Goal: Task Accomplishment & Management: Manage account settings

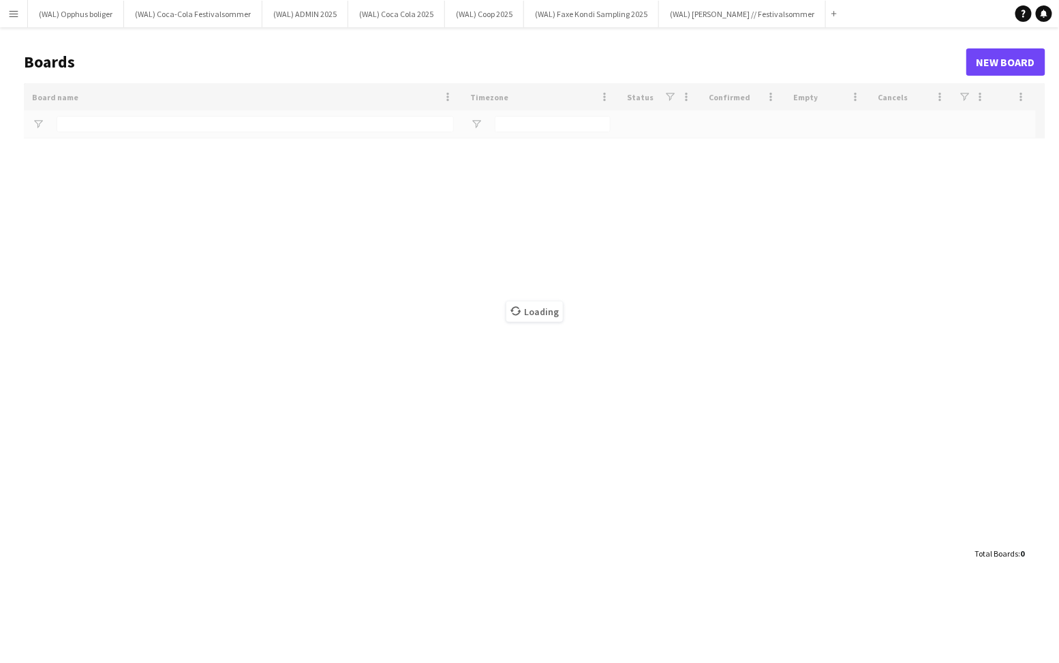
type input "*****"
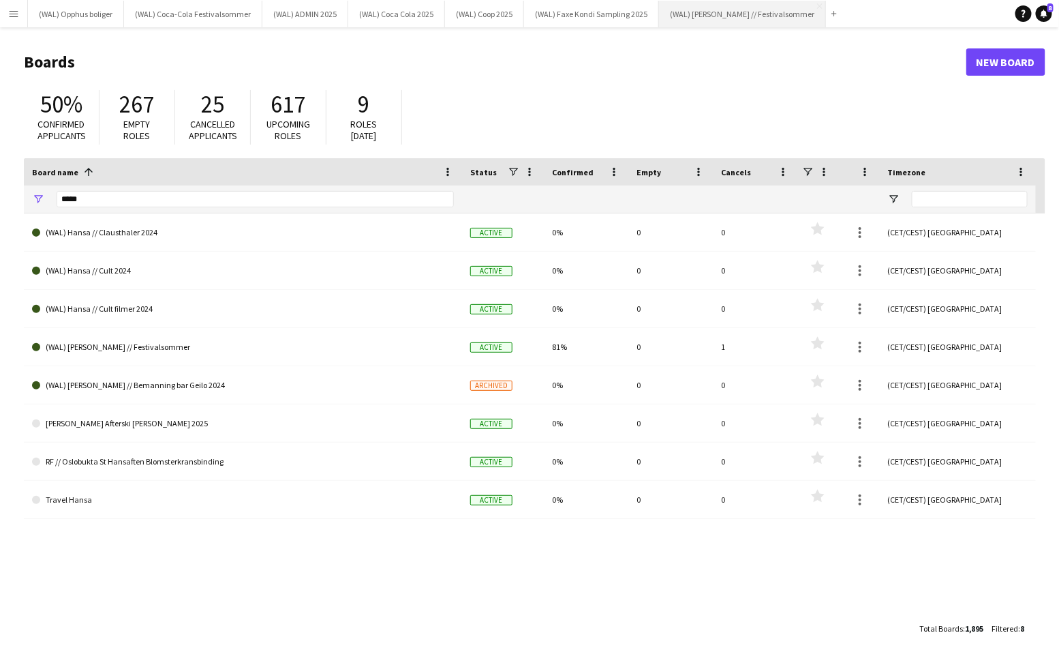
click at [695, 18] on button "(WAL) [PERSON_NAME] // Festivalsommer Close" at bounding box center [742, 14] width 167 height 27
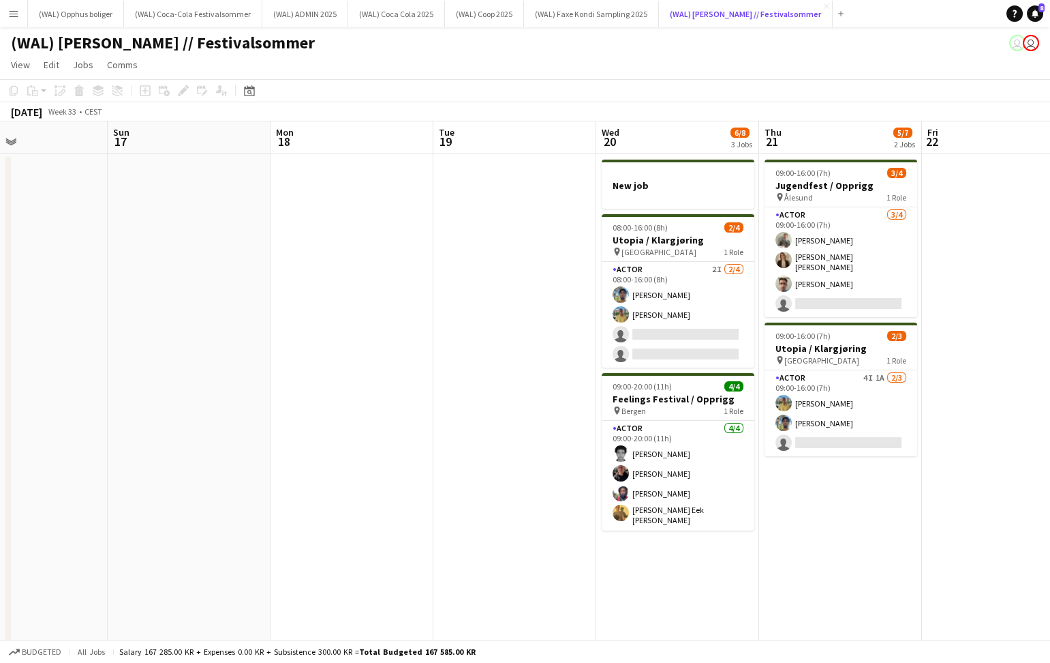
scroll to position [0, 416]
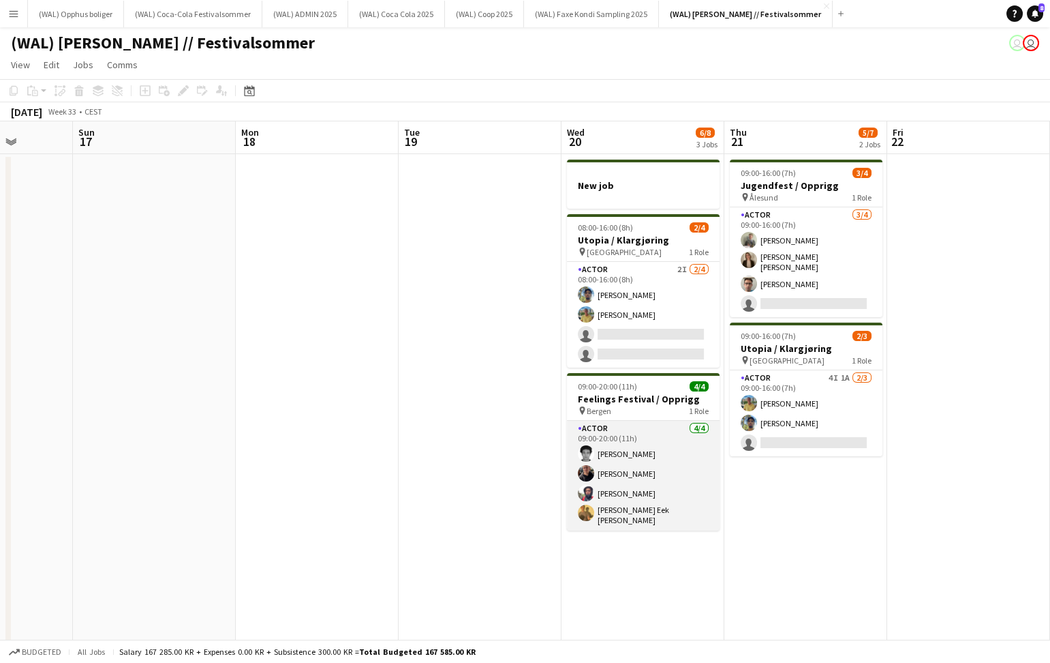
click at [603, 457] on app-card-role "Actor [DATE] 09:00-20:00 (11h) [PERSON_NAME] [PERSON_NAME] [PERSON_NAME] Eek [P…" at bounding box center [643, 476] width 153 height 110
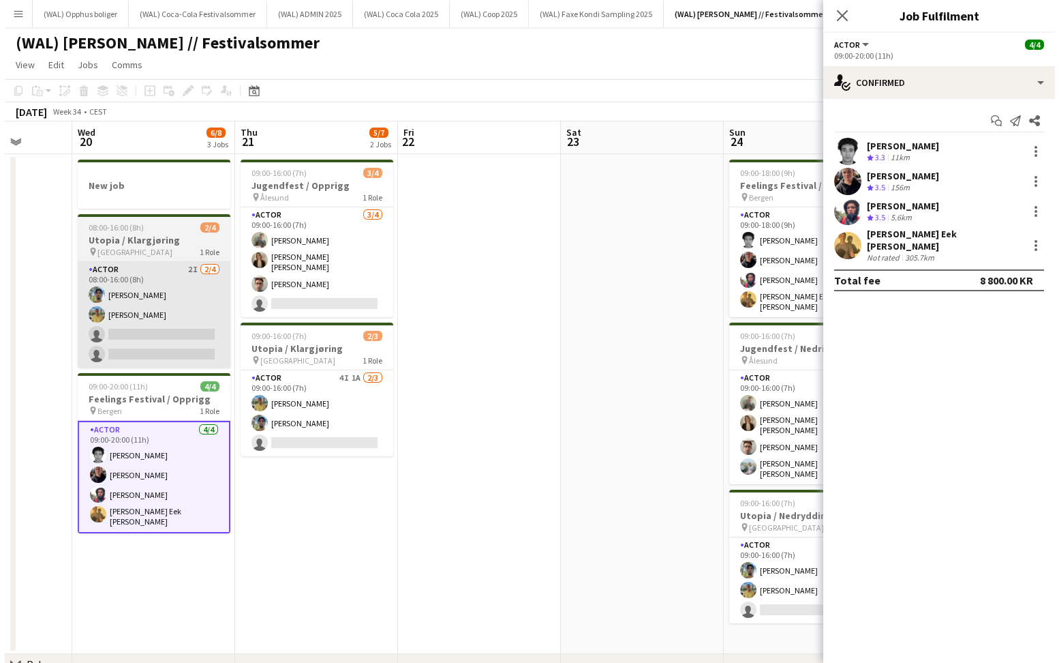
scroll to position [0, 535]
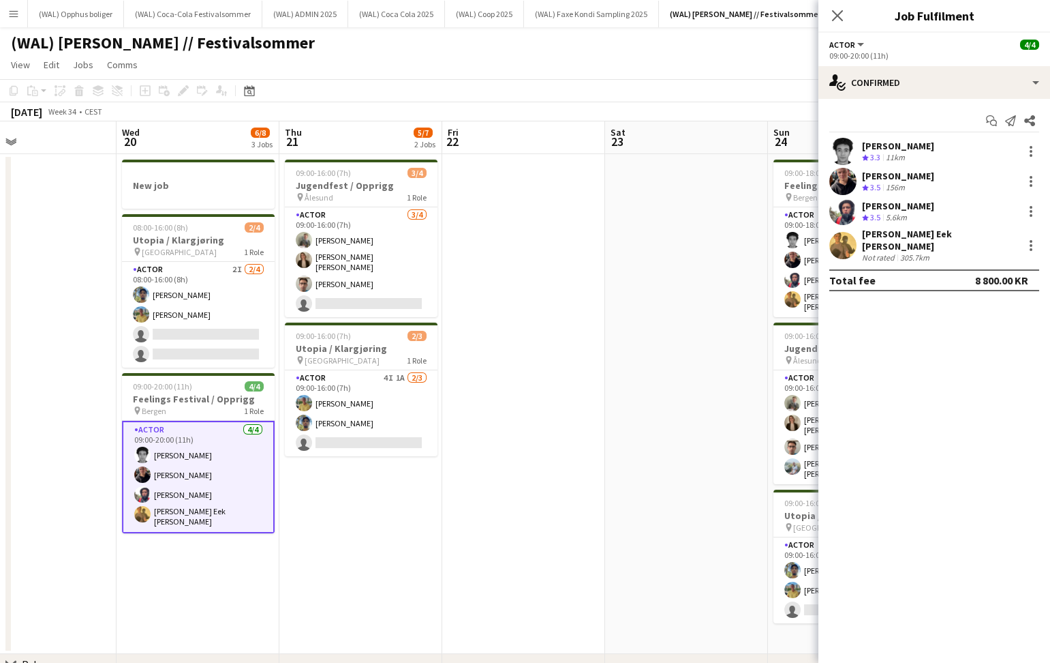
click at [5, 10] on button "Menu" at bounding box center [13, 13] width 27 height 27
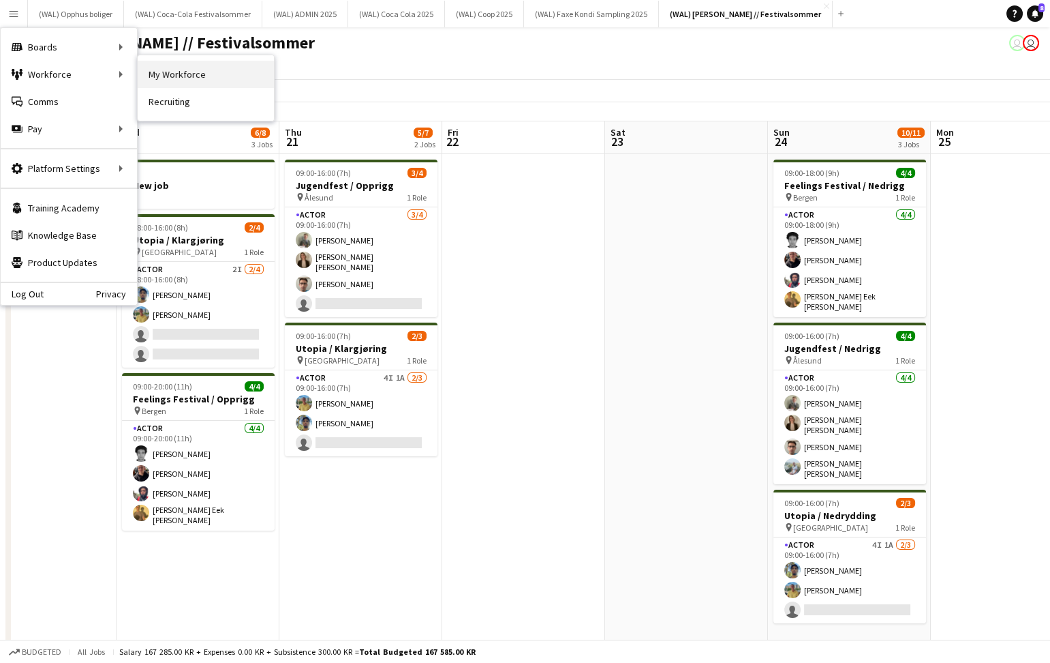
click at [185, 67] on link "My Workforce" at bounding box center [206, 74] width 136 height 27
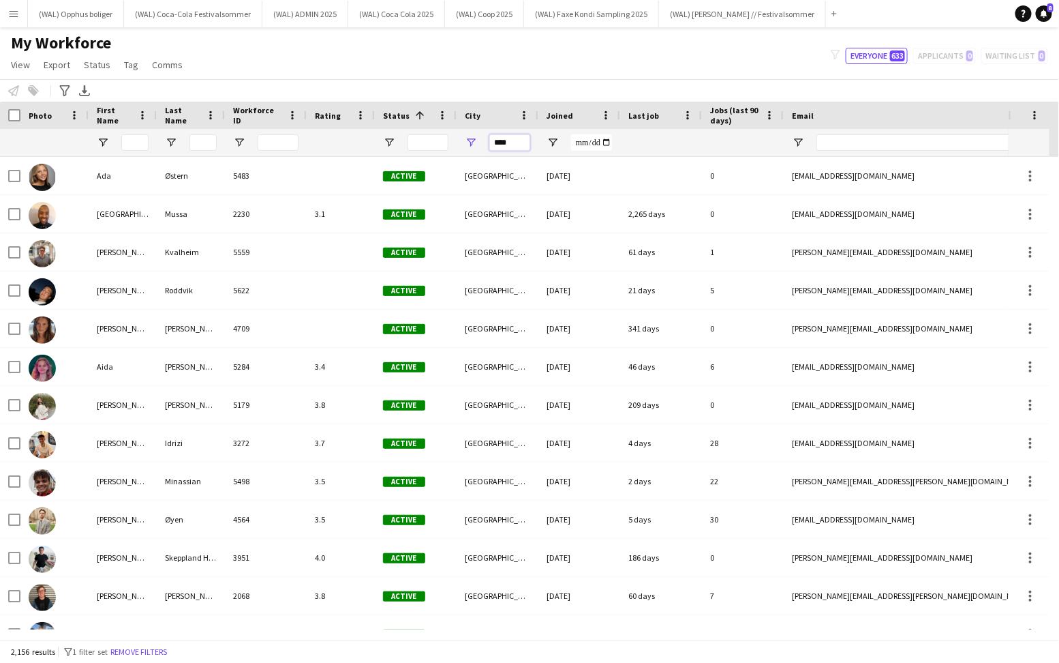
click at [509, 145] on input "****" at bounding box center [509, 142] width 41 height 16
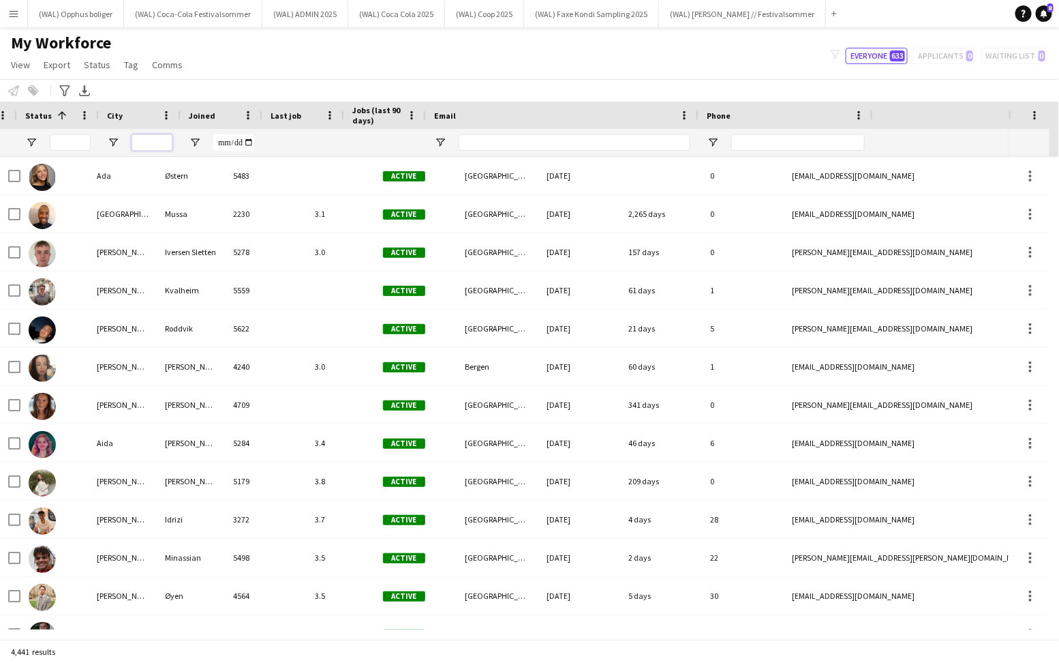
scroll to position [0, 448]
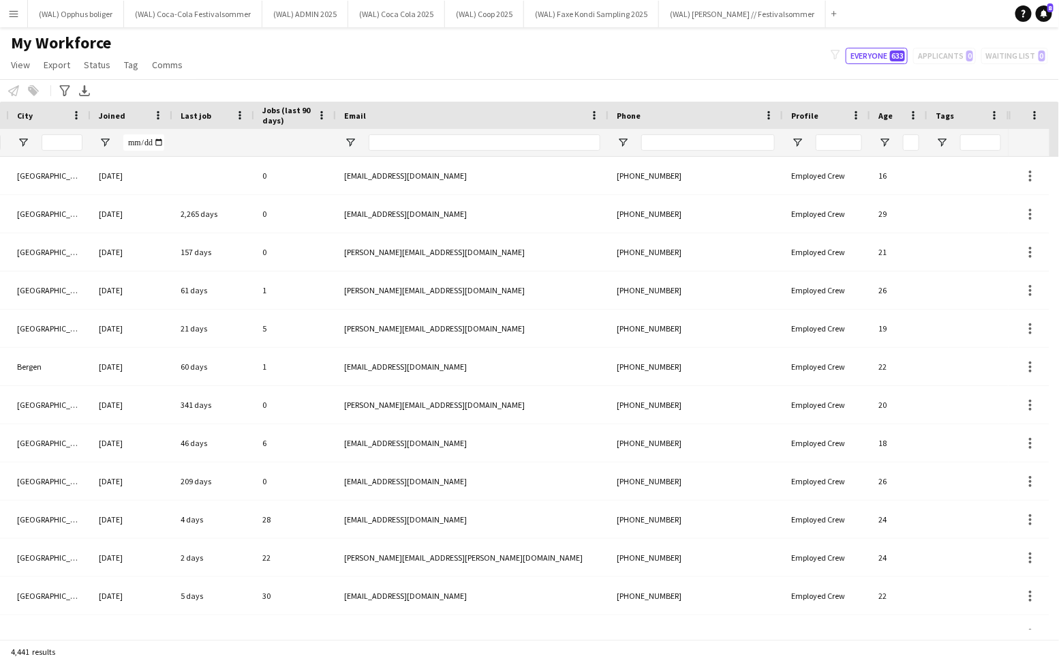
click at [718, 130] on div at bounding box center [708, 142] width 134 height 27
click at [713, 147] on input "Phone Filter Input" at bounding box center [708, 142] width 134 height 16
paste input "**********"
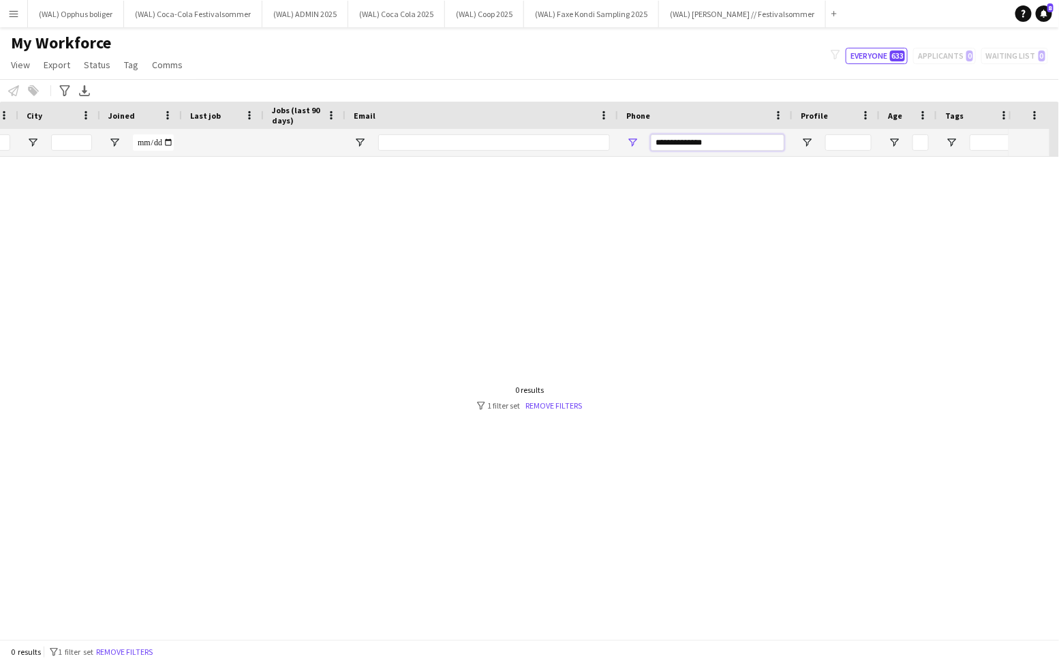
scroll to position [0, 438]
drag, startPoint x: 666, startPoint y: 142, endPoint x: 652, endPoint y: 142, distance: 14.3
click at [652, 142] on input "**********" at bounding box center [718, 142] width 134 height 16
type input "*"
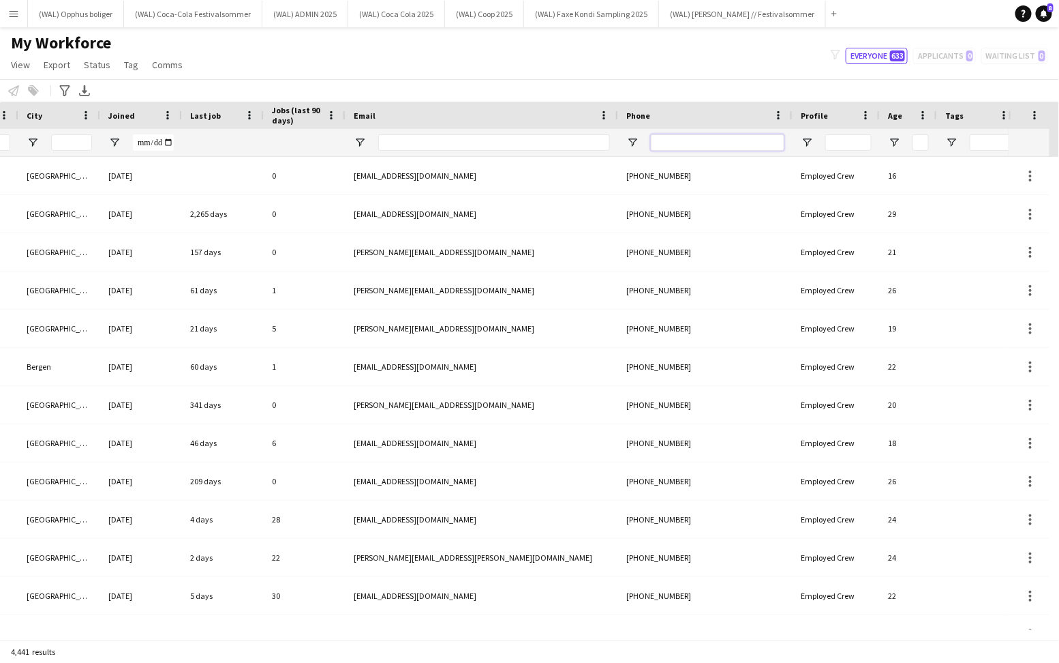
paste input "**********"
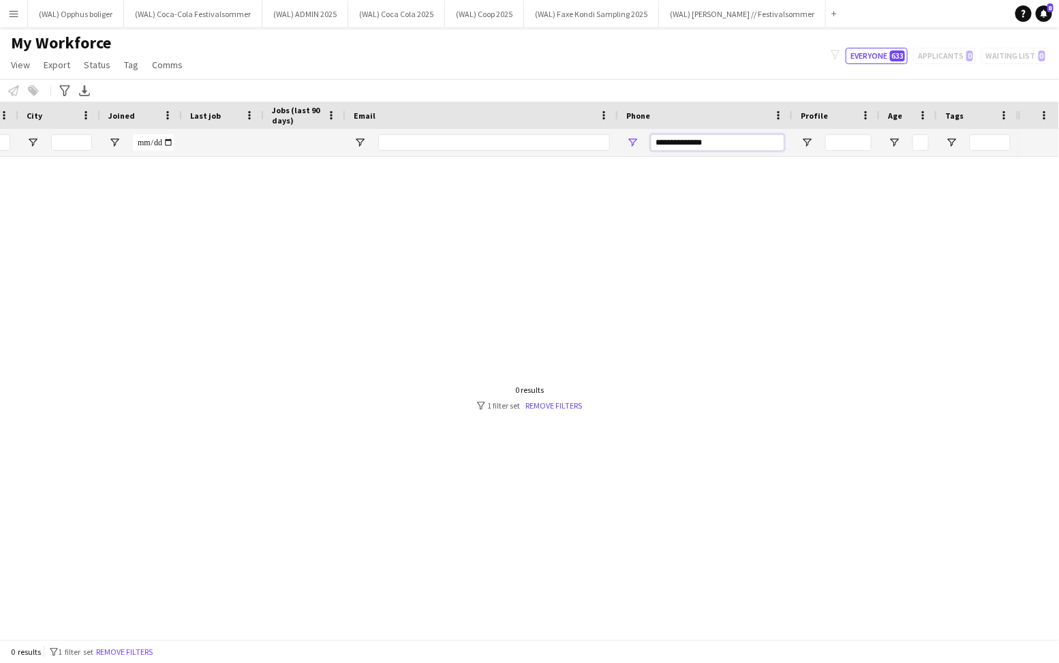
click at [670, 141] on input "**********" at bounding box center [718, 142] width 134 height 16
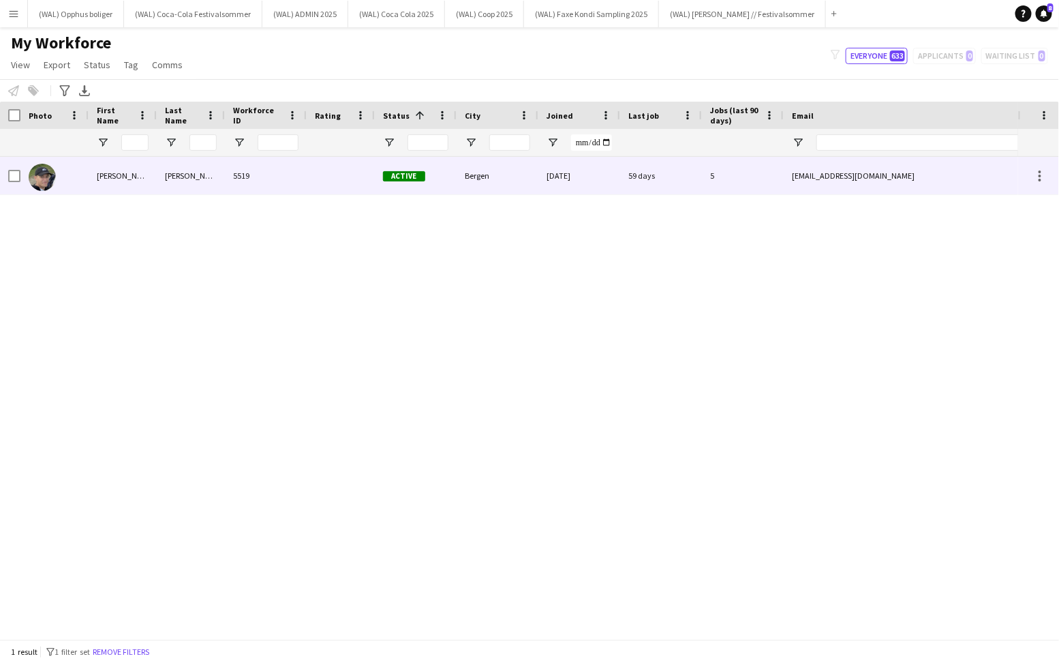
type input "**********"
click at [173, 172] on div "[PERSON_NAME]" at bounding box center [191, 175] width 68 height 37
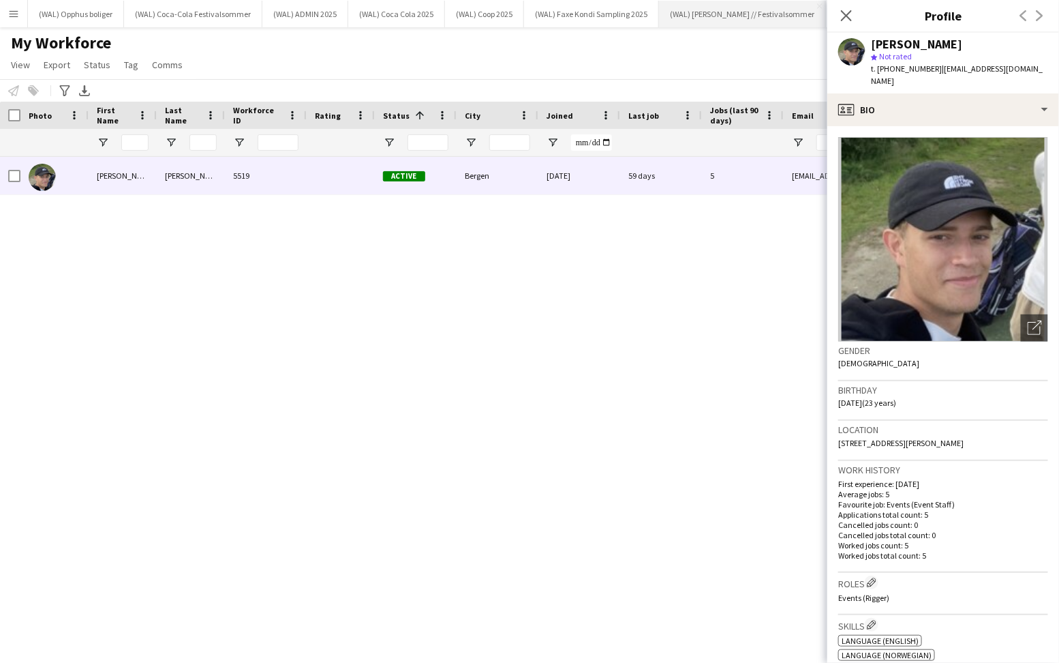
click at [695, 18] on button "(WAL) [PERSON_NAME] // Festivalsommer Close" at bounding box center [742, 14] width 167 height 27
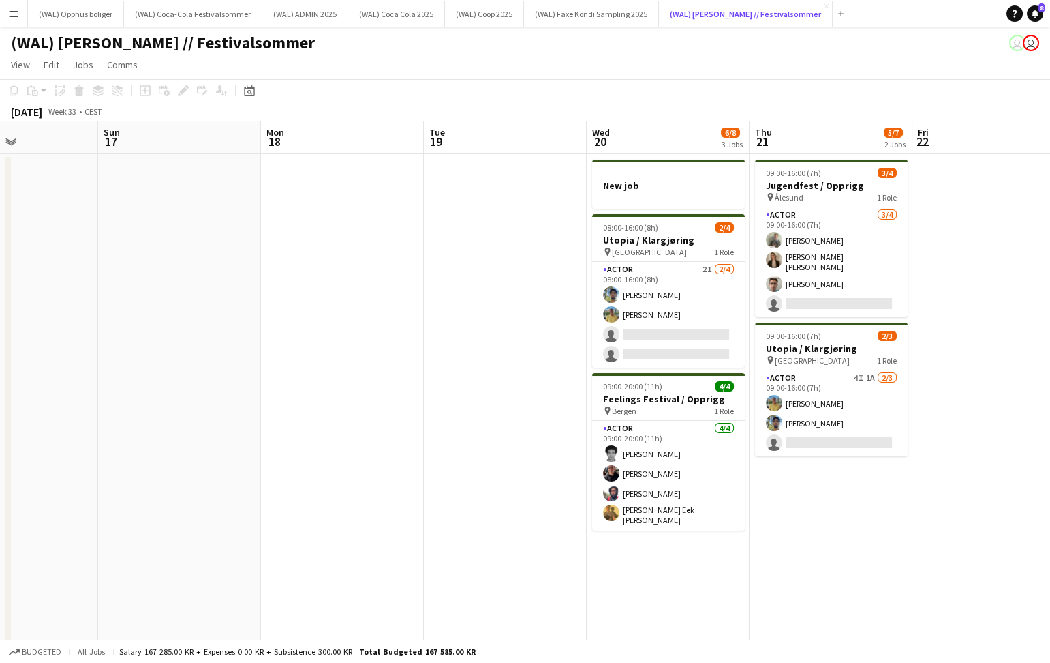
scroll to position [0, 419]
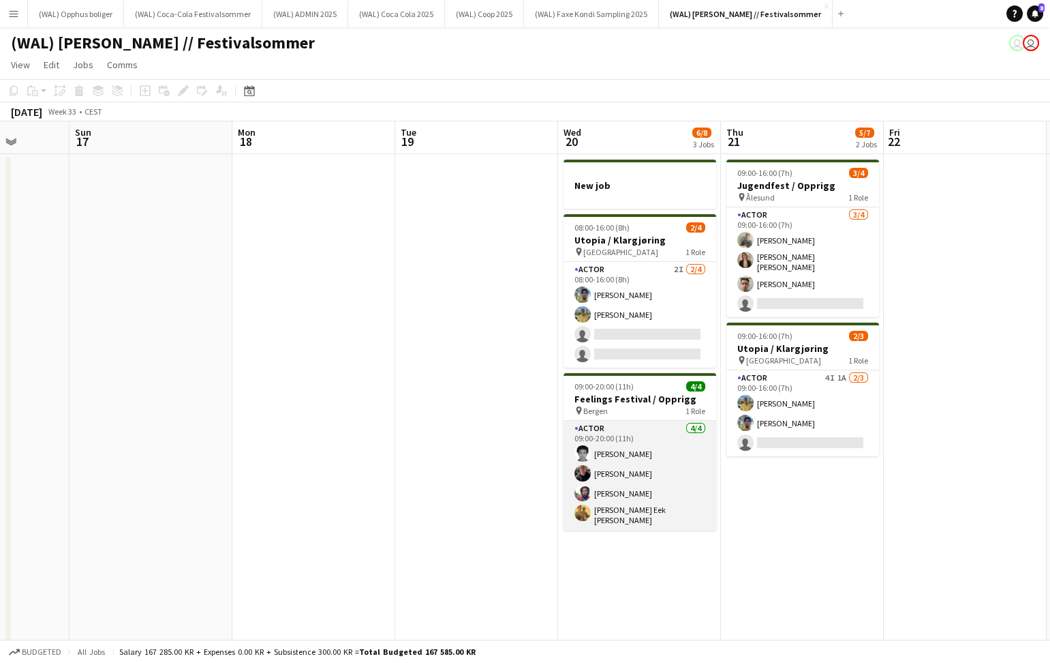
click at [627, 442] on app-card-role "Actor [DATE] 09:00-20:00 (11h) [PERSON_NAME] [PERSON_NAME] [PERSON_NAME] Eek [P…" at bounding box center [640, 476] width 153 height 110
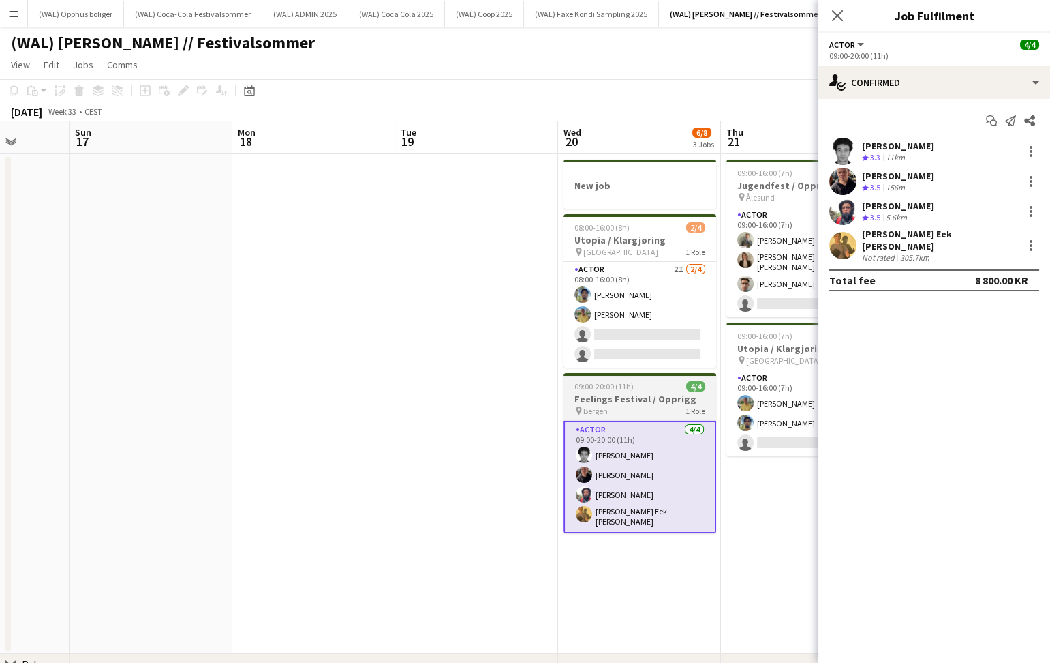
click at [619, 409] on div "pin Bergen 1 Role" at bounding box center [640, 410] width 153 height 11
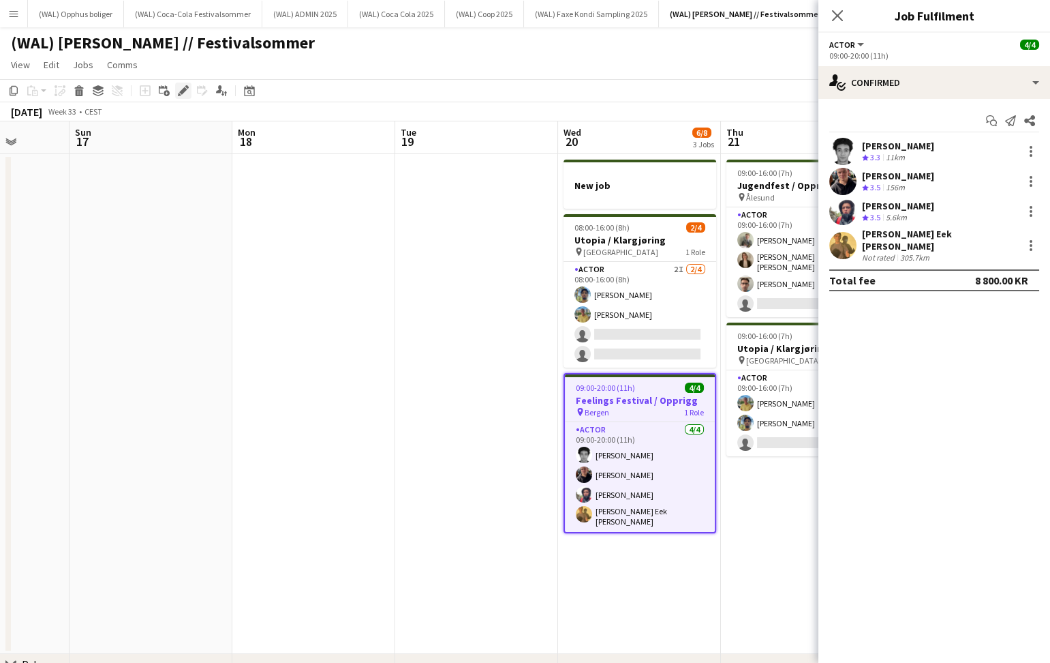
click at [186, 93] on icon "Edit" at bounding box center [183, 90] width 11 height 11
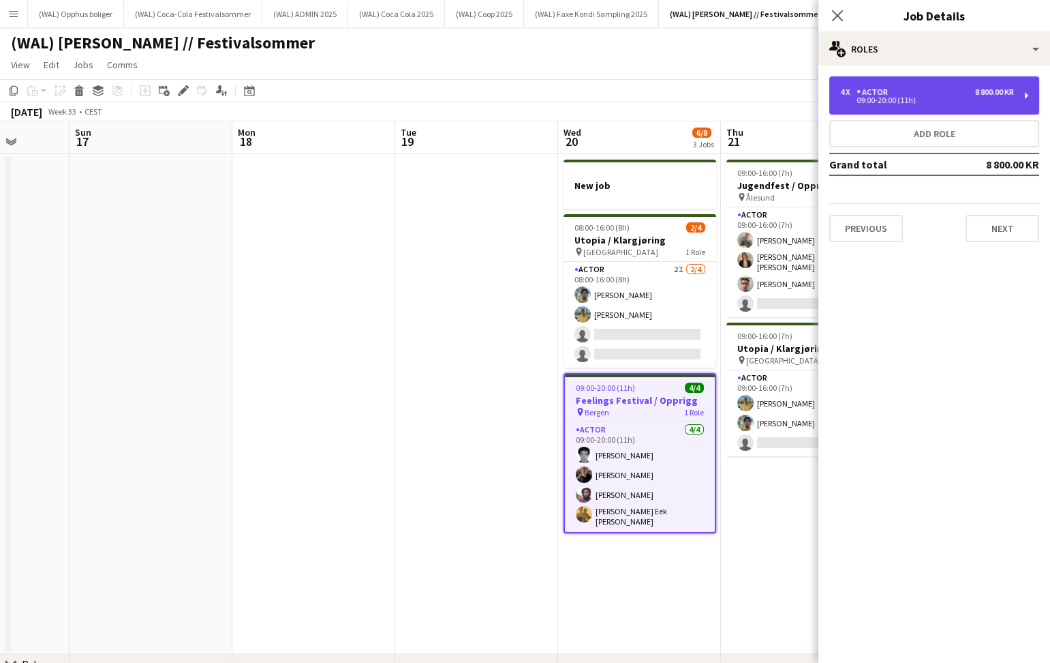
click at [926, 104] on div "4 x Actor 8 800.00 KR 09:00-20:00 (11h)" at bounding box center [935, 95] width 210 height 38
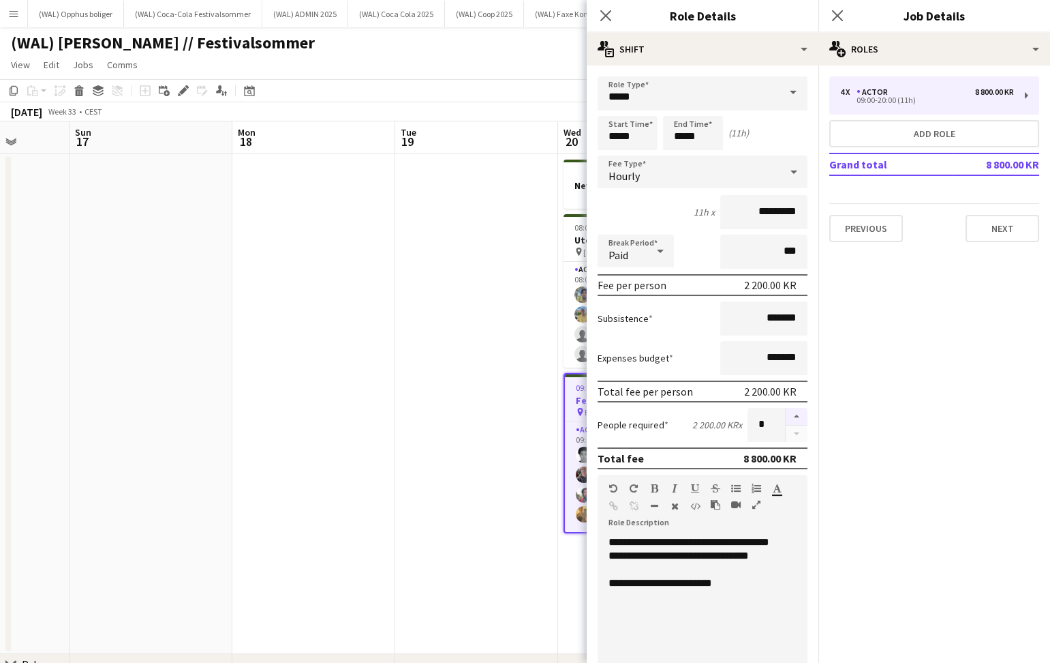
click at [788, 413] on button "button" at bounding box center [797, 417] width 22 height 18
type input "*"
click at [864, 217] on button "Previous" at bounding box center [867, 228] width 74 height 27
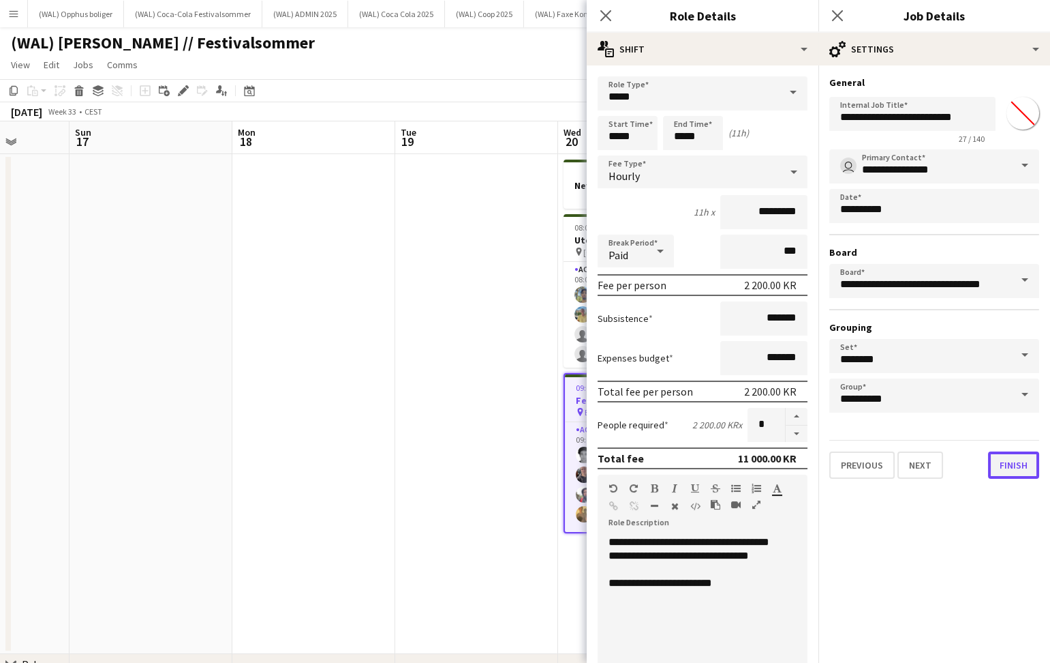
click at [1025, 457] on button "Finish" at bounding box center [1013, 464] width 51 height 27
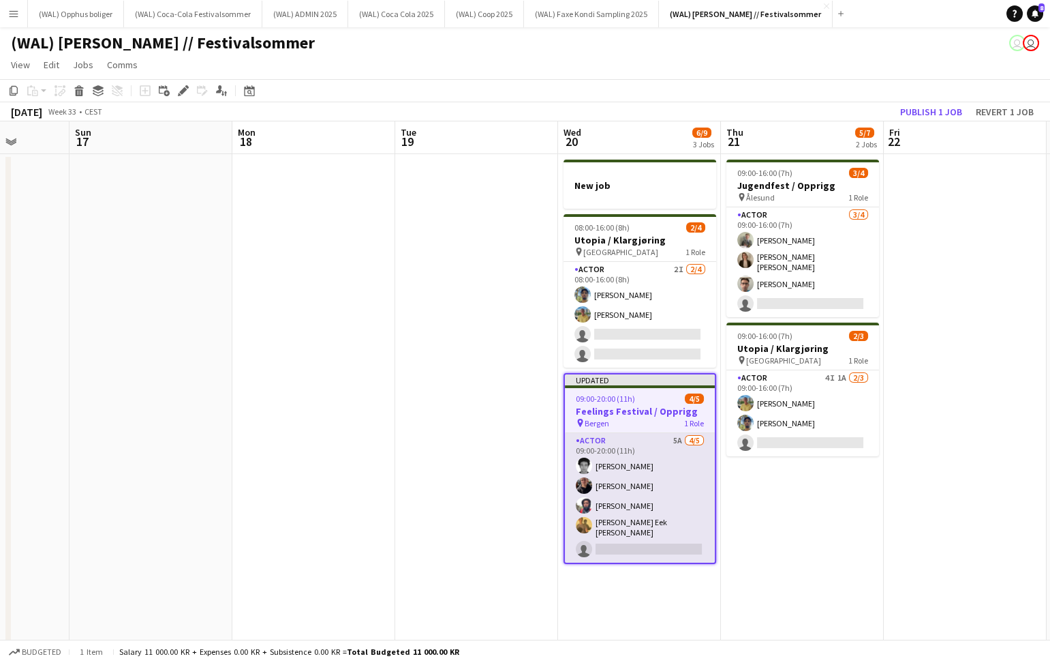
click at [608, 539] on app-card-role "Actor 5A [DATE] 09:00-20:00 (11h) [PERSON_NAME] [PERSON_NAME] [PERSON_NAME] Eek…" at bounding box center [640, 498] width 150 height 130
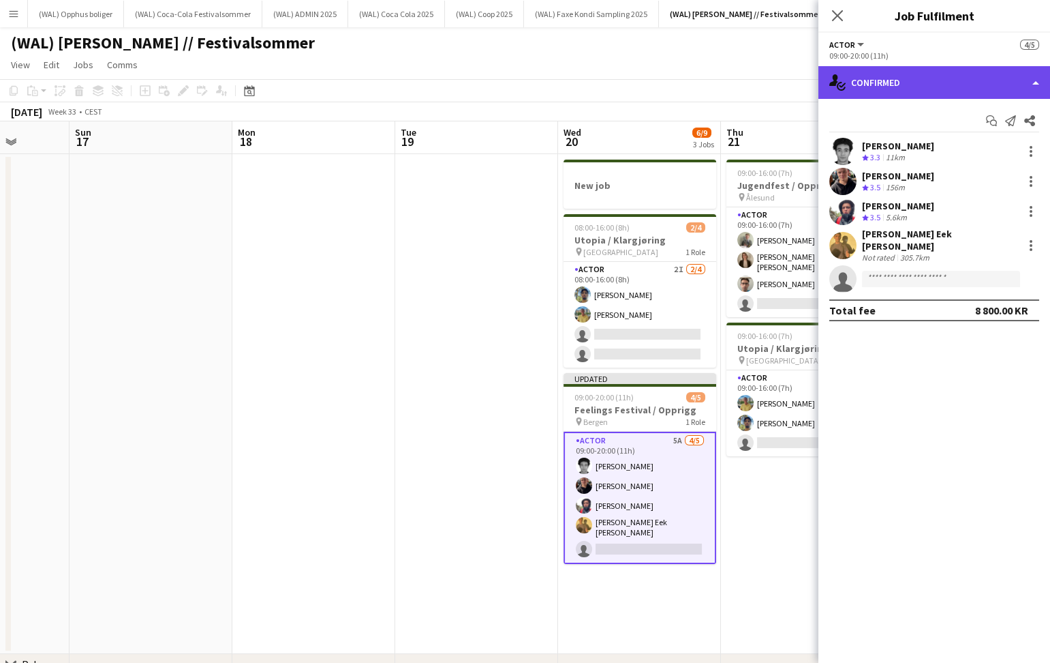
click at [899, 92] on div "single-neutral-actions-check-2 Confirmed" at bounding box center [935, 82] width 232 height 33
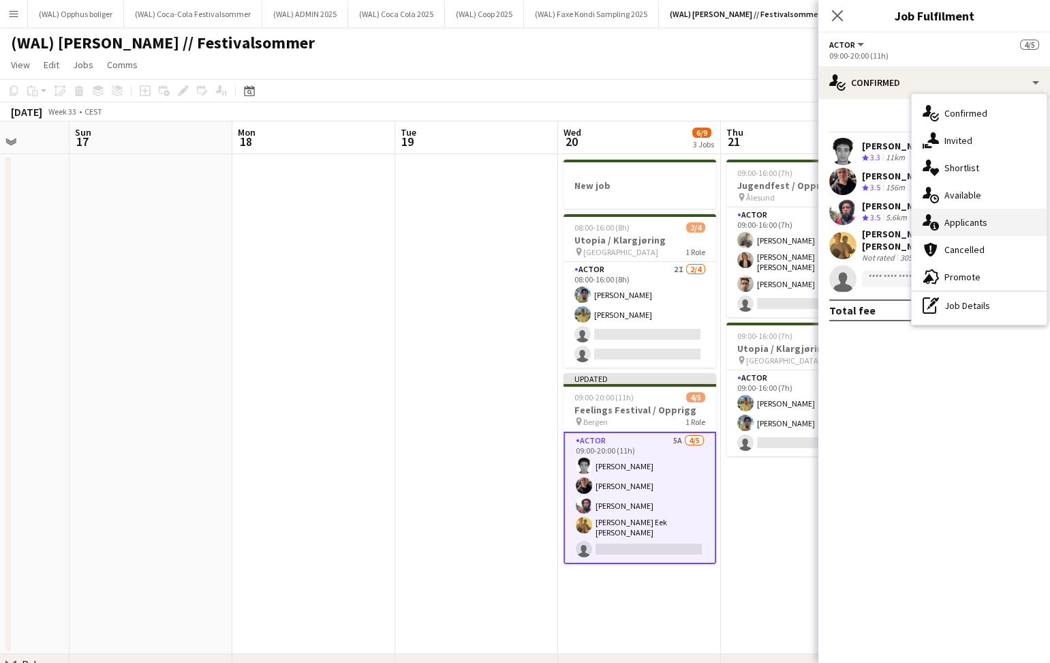
click at [948, 225] on div "single-neutral-actions-information Applicants" at bounding box center [979, 222] width 135 height 27
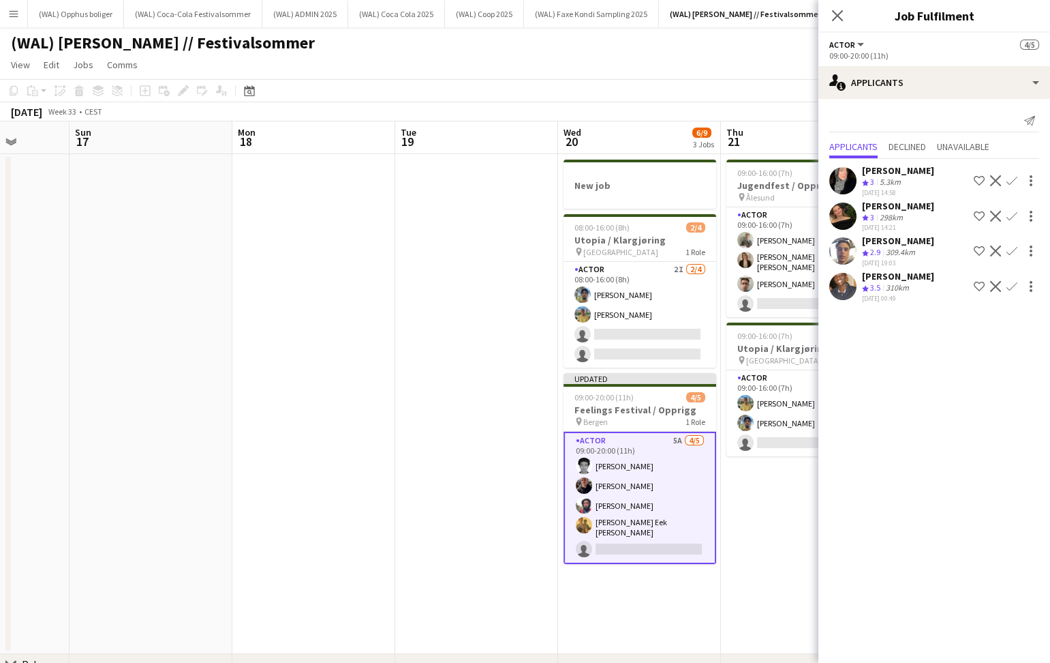
click at [654, 531] on app-card-role "Actor 5A [DATE] 09:00-20:00 (11h) [PERSON_NAME] [PERSON_NAME] [PERSON_NAME] Eek…" at bounding box center [640, 498] width 153 height 132
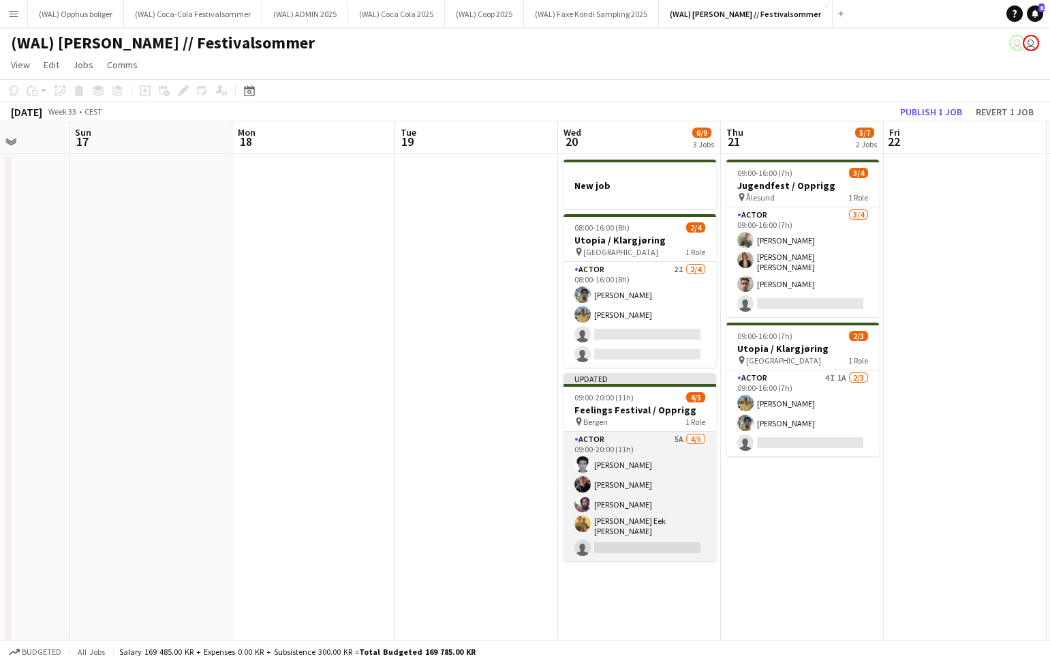
click at [654, 536] on app-card-role "Actor 5A [DATE] 09:00-20:00 (11h) [PERSON_NAME] [PERSON_NAME] [PERSON_NAME] Eek…" at bounding box center [640, 497] width 153 height 130
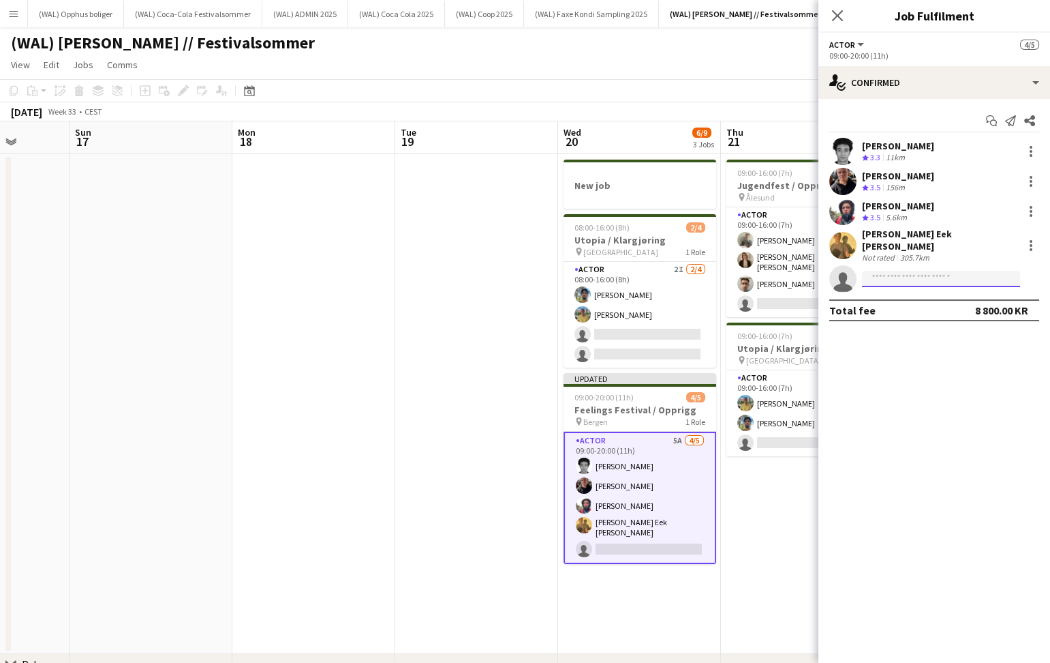
click at [913, 271] on input at bounding box center [941, 279] width 158 height 16
type input "**********"
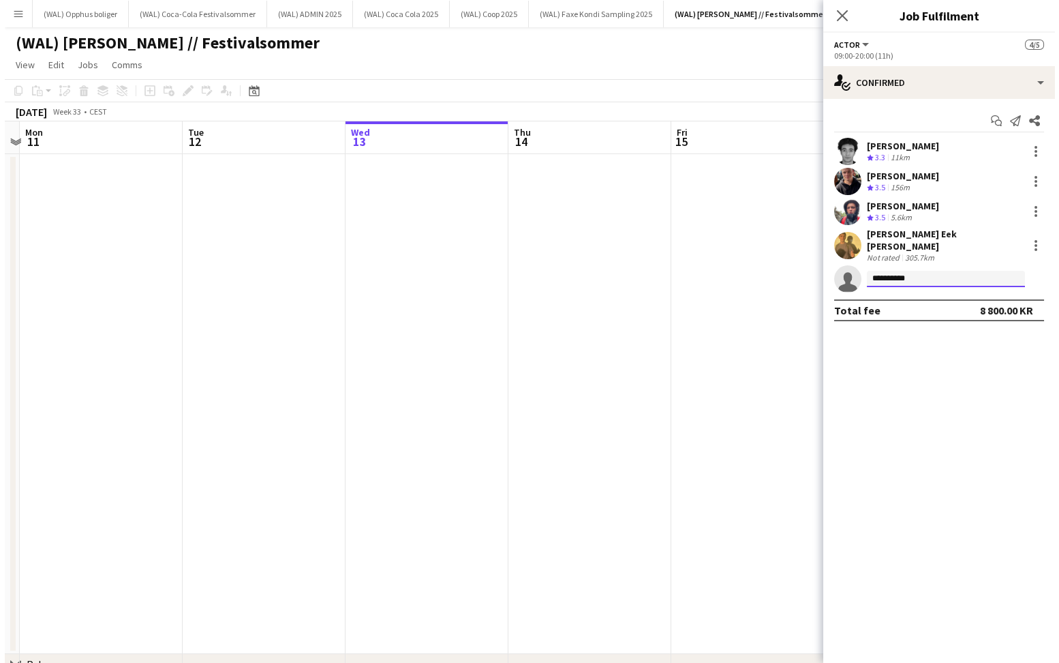
scroll to position [0, 382]
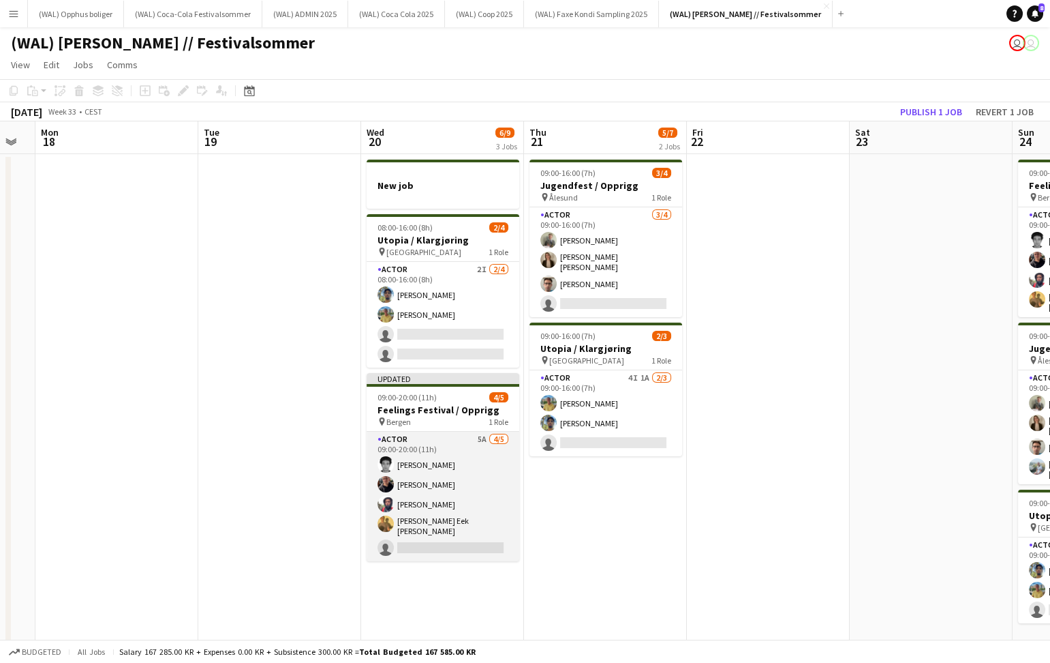
click at [495, 466] on app-card-role "Actor 5A [DATE] 09:00-20:00 (11h) [PERSON_NAME] [PERSON_NAME] [PERSON_NAME] Eek…" at bounding box center [443, 497] width 153 height 130
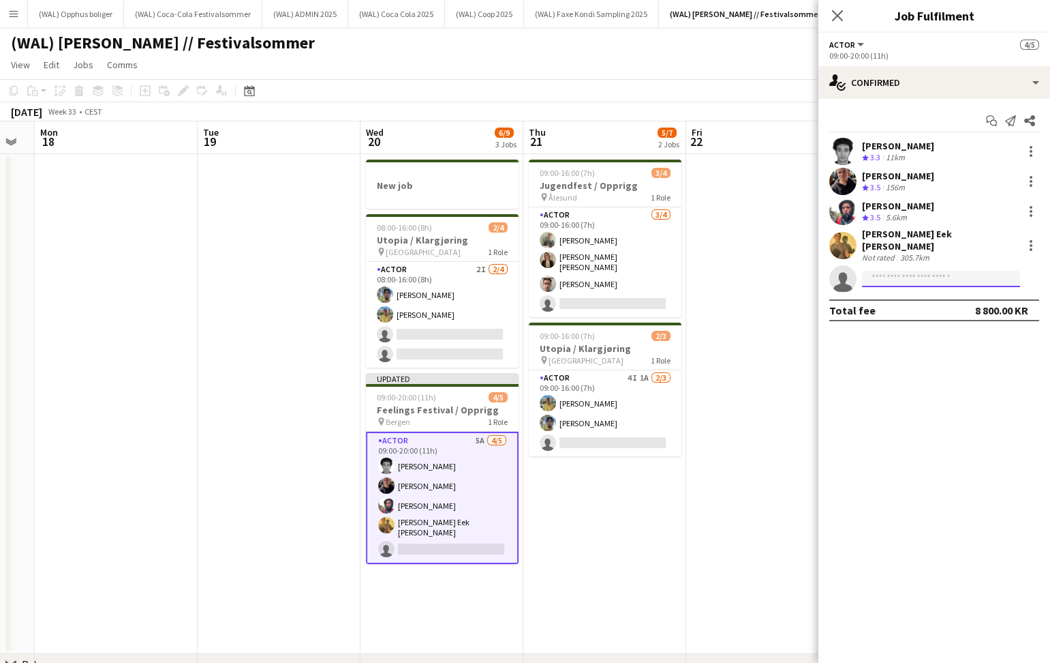
click at [909, 271] on input at bounding box center [941, 279] width 158 height 16
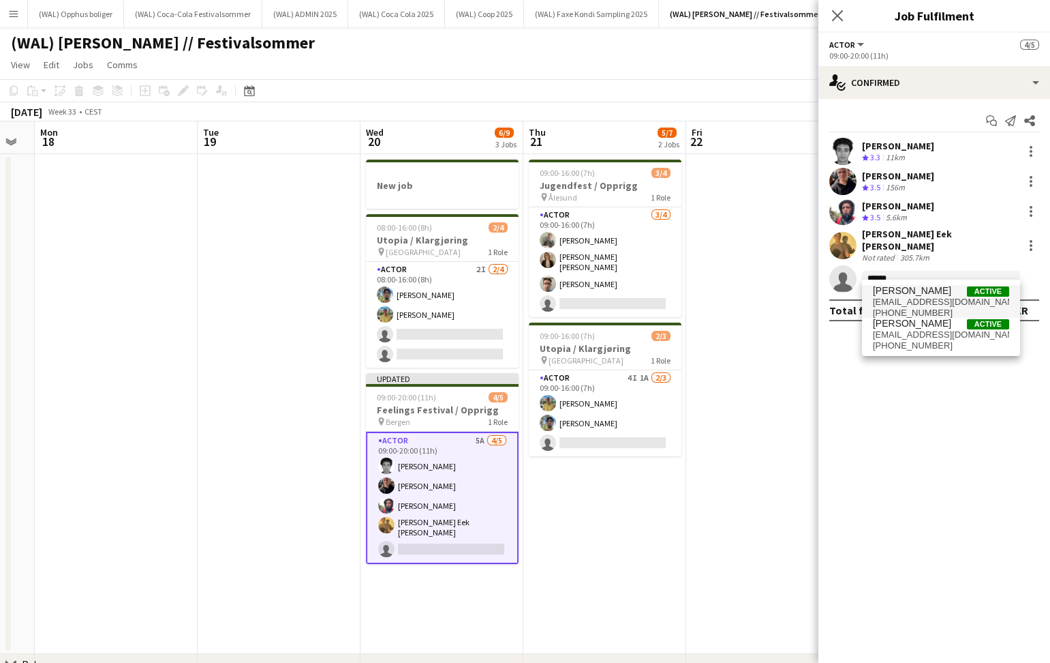
type input "******"
click at [925, 304] on span "[EMAIL_ADDRESS][DOMAIN_NAME]" at bounding box center [941, 302] width 136 height 11
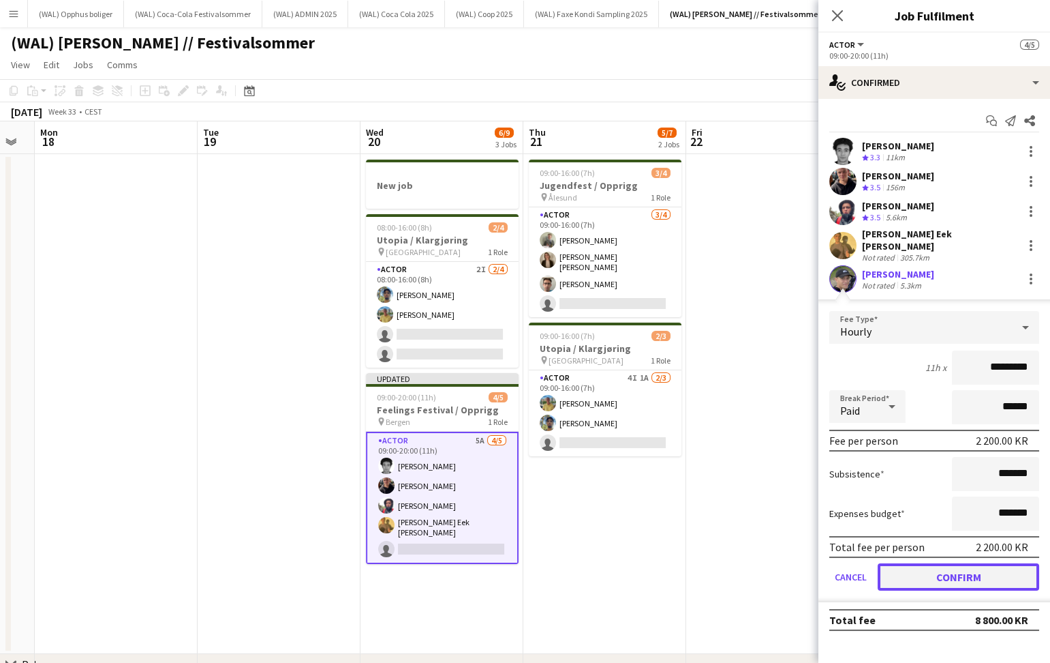
click at [903, 563] on button "Confirm" at bounding box center [959, 576] width 162 height 27
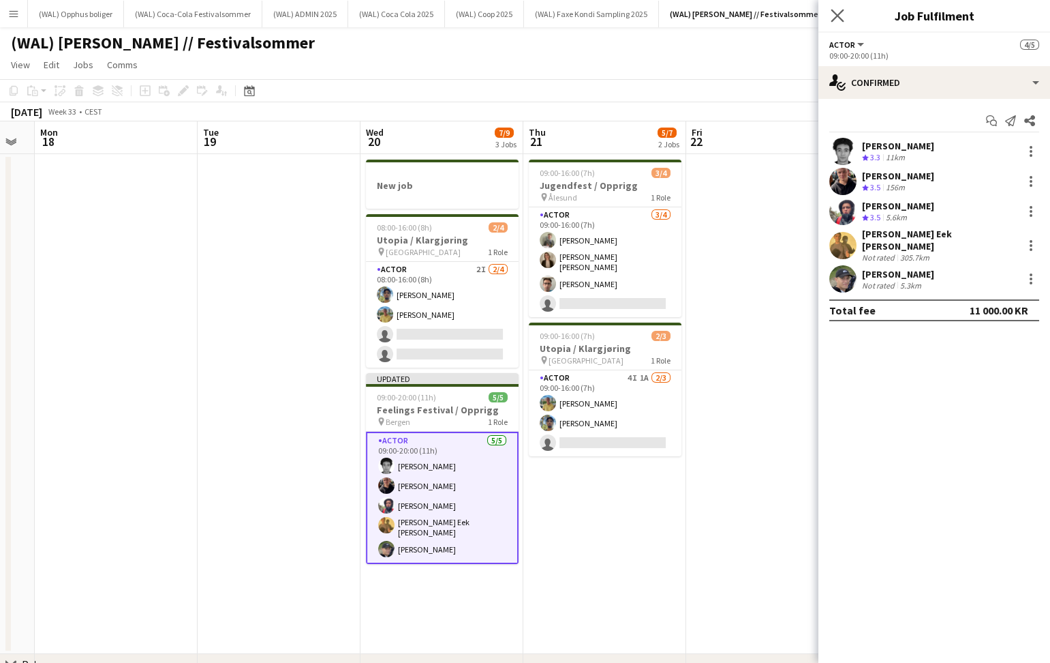
click at [840, 22] on app-icon "Close pop-in" at bounding box center [838, 16] width 20 height 20
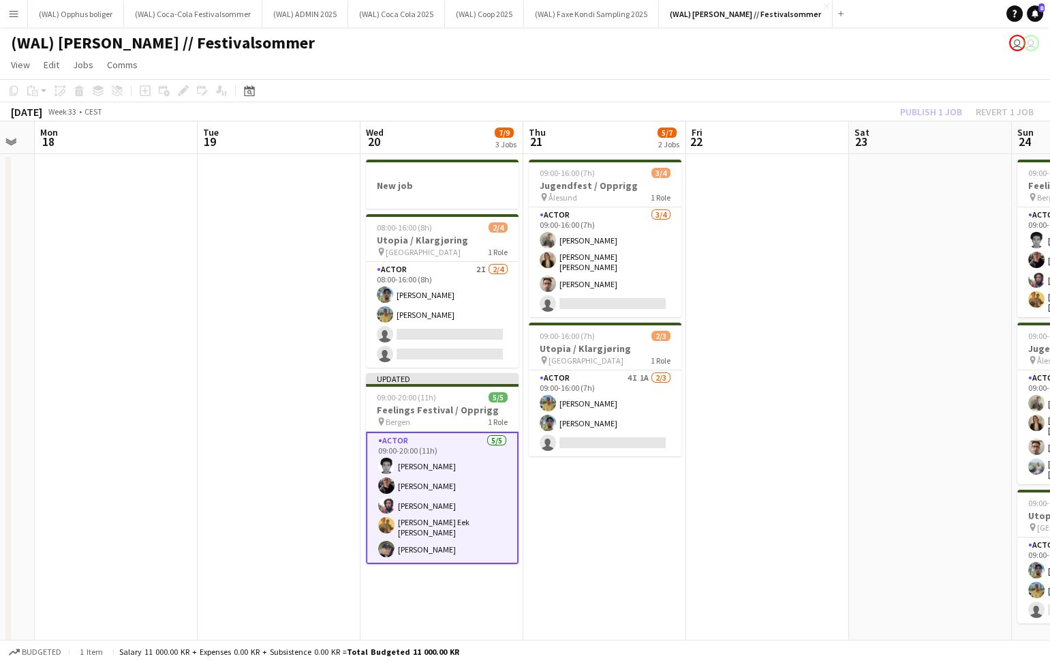
click at [902, 169] on app-date-cell at bounding box center [930, 404] width 163 height 500
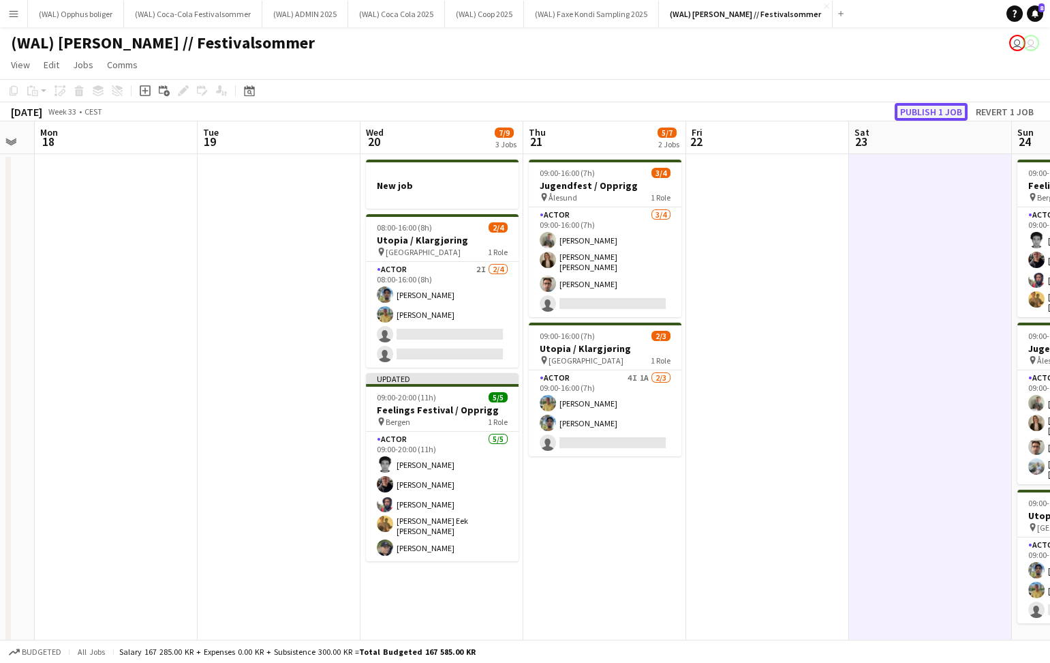
click at [918, 115] on button "Publish 1 job" at bounding box center [931, 112] width 73 height 18
